Goal: Navigation & Orientation: Find specific page/section

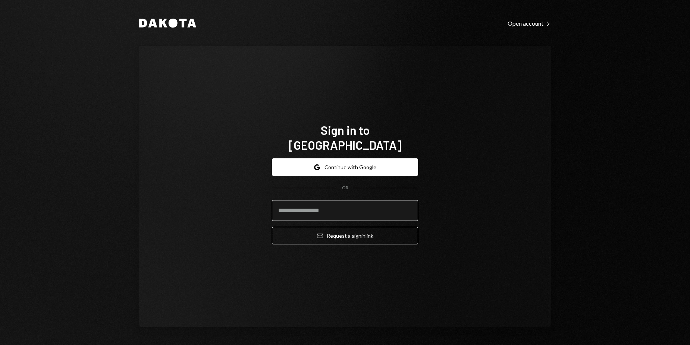
click at [335, 206] on input "email" at bounding box center [345, 210] width 146 height 21
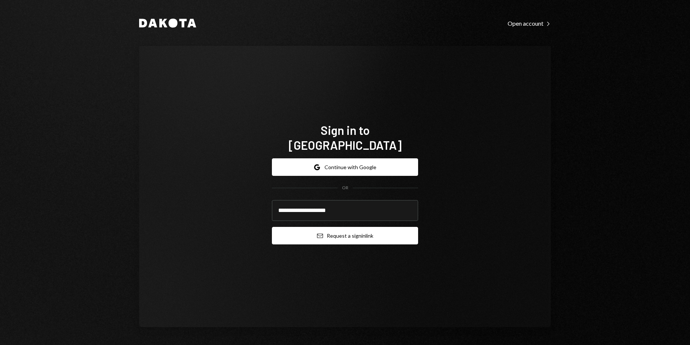
type input "**********"
click at [343, 229] on button "Email Request a sign in link" at bounding box center [345, 236] width 146 height 18
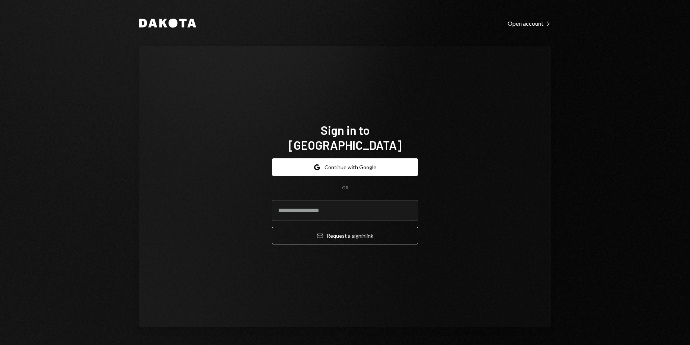
click at [410, 68] on div "Sign in to Dakota Google Continue with Google OR Email Request a sign in link" at bounding box center [344, 186] width 411 height 281
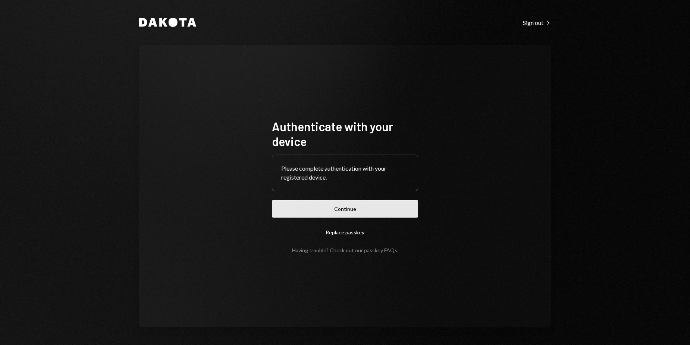
click at [359, 205] on button "Continue" at bounding box center [345, 209] width 146 height 18
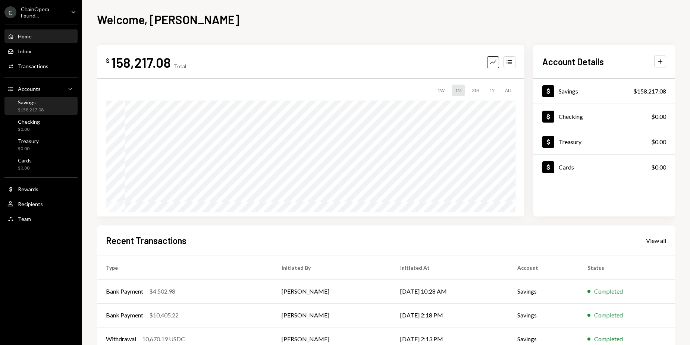
click at [49, 98] on div "Savings $158,217.08" at bounding box center [40, 106] width 67 height 17
